Goal: Navigation & Orientation: Find specific page/section

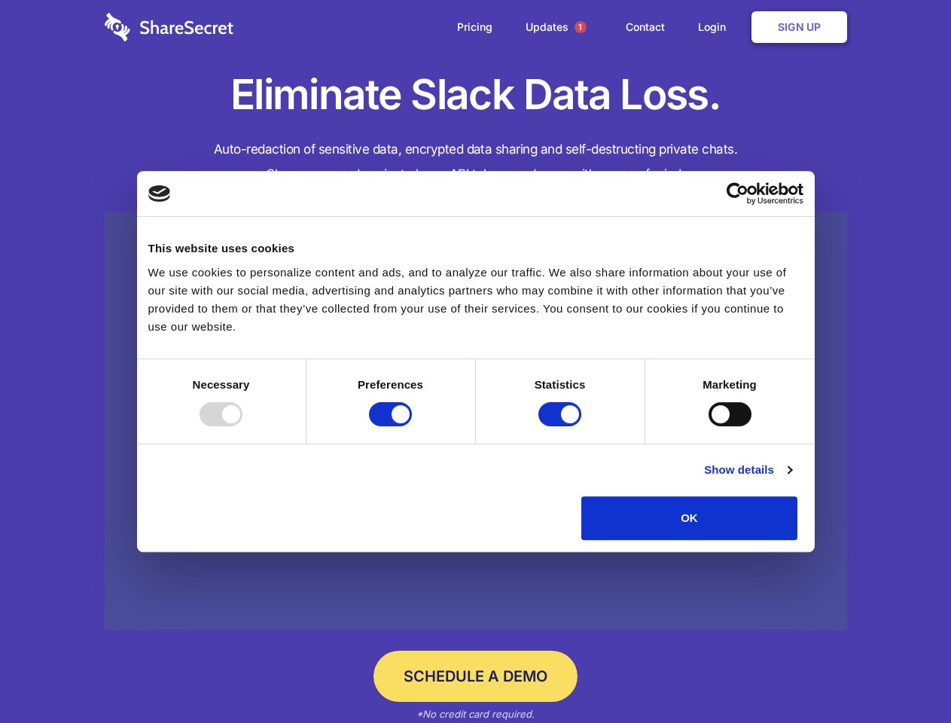
click at [242, 426] on div at bounding box center [220, 414] width 43 height 24
click at [412, 426] on input "Preferences" at bounding box center [390, 414] width 43 height 24
checkbox input "false"
click at [562, 426] on input "Statistics" at bounding box center [559, 414] width 43 height 24
checkbox input "false"
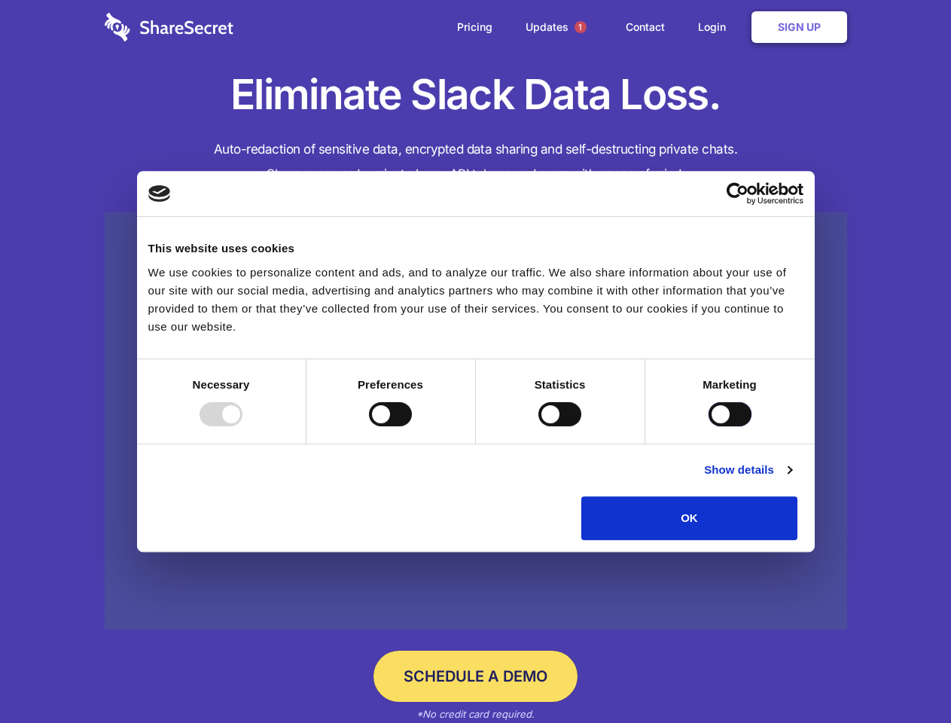
click at [708, 426] on input "Marketing" at bounding box center [729, 414] width 43 height 24
checkbox input "true"
click at [791, 479] on link "Show details" at bounding box center [747, 470] width 87 height 18
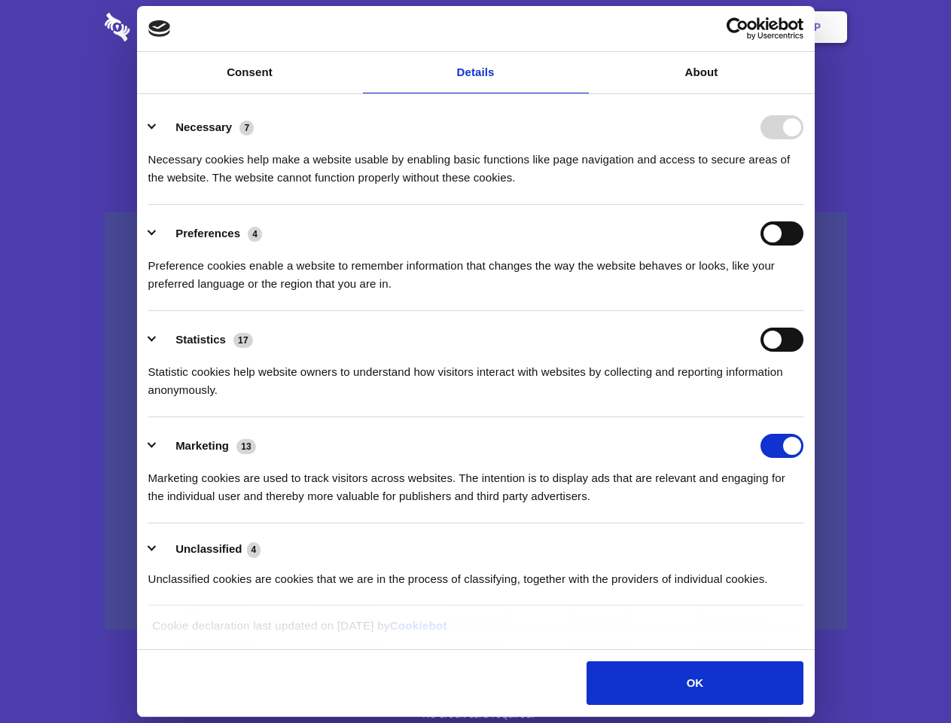
click at [803, 205] on li "Necessary 7 Necessary cookies help make a website usable by enabling basic func…" at bounding box center [475, 152] width 655 height 106
click at [580, 27] on span "1" at bounding box center [580, 27] width 12 height 12
